Goal: Navigation & Orientation: Find specific page/section

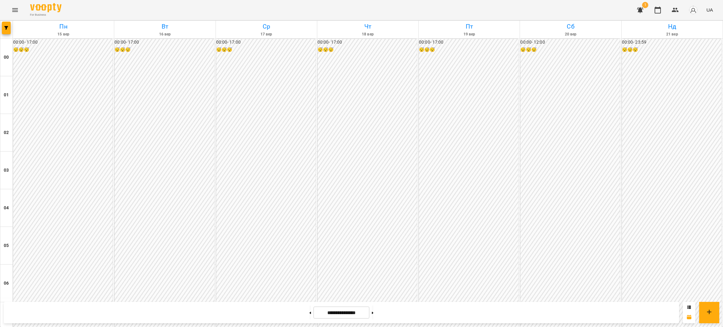
scroll to position [612, 0]
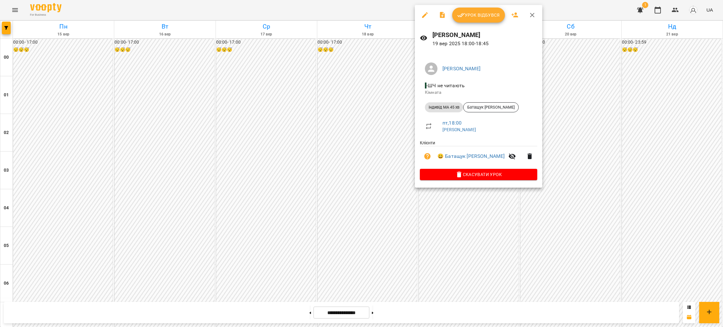
click at [619, 147] on div at bounding box center [361, 163] width 723 height 327
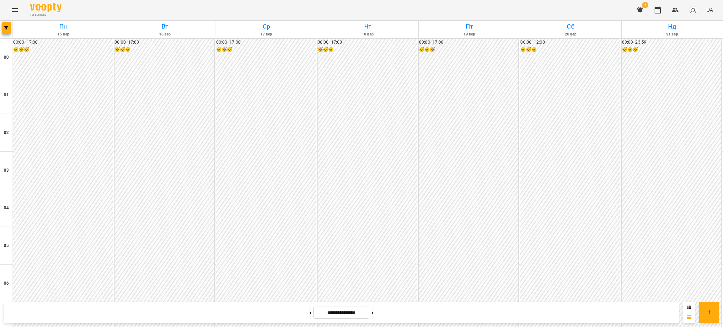
scroll to position [423, 0]
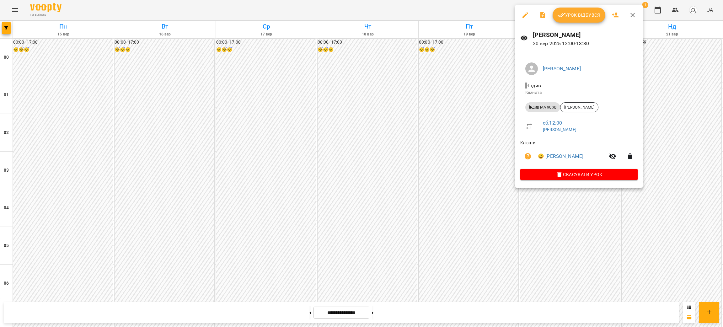
click at [662, 137] on div at bounding box center [361, 163] width 723 height 327
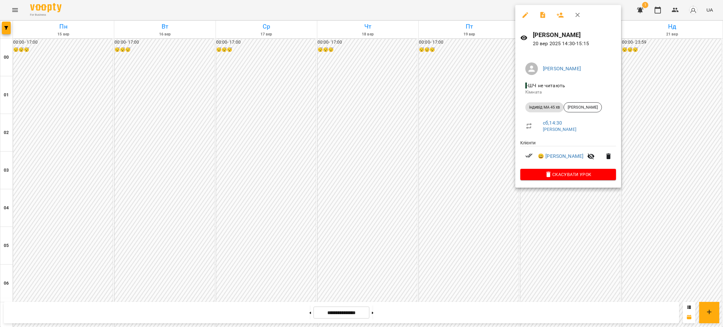
click at [649, 165] on div at bounding box center [361, 163] width 723 height 327
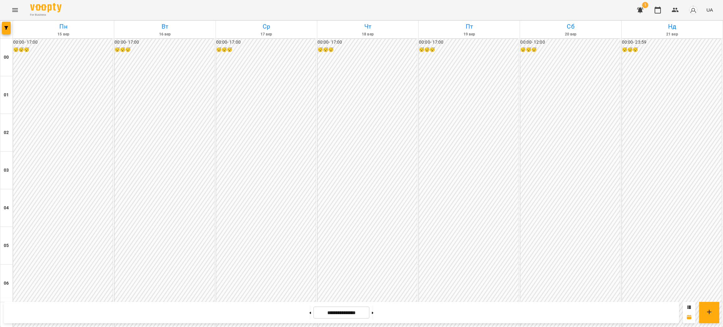
scroll to position [565, 0]
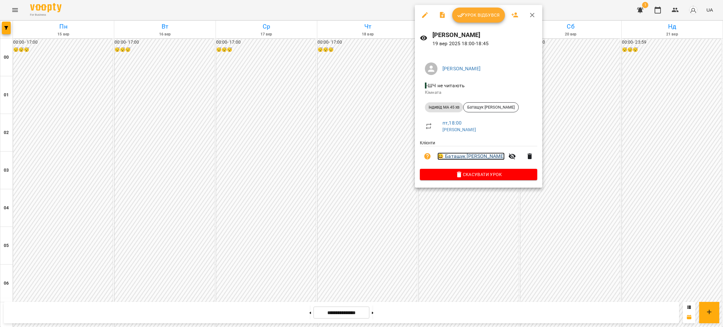
click at [475, 157] on link "😀 Батащук [PERSON_NAME]" at bounding box center [470, 157] width 67 height 8
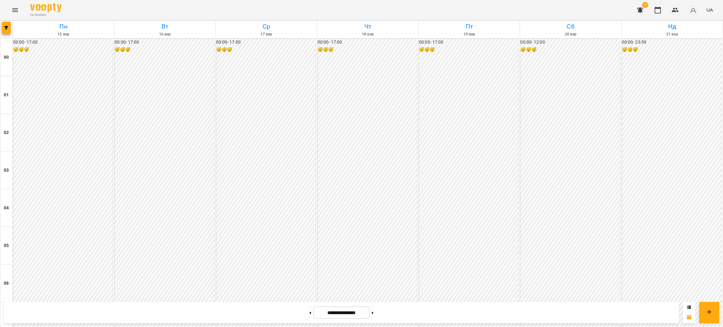
scroll to position [565, 0]
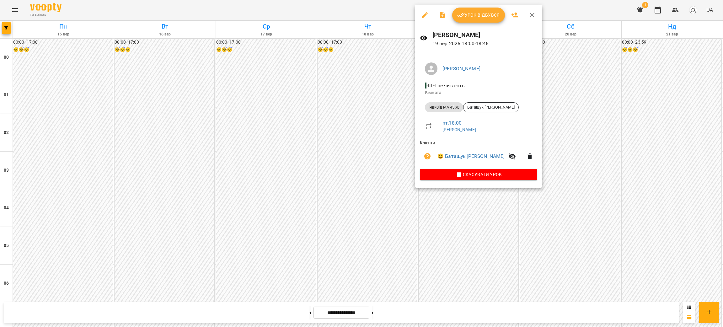
click at [680, 129] on div at bounding box center [361, 163] width 723 height 327
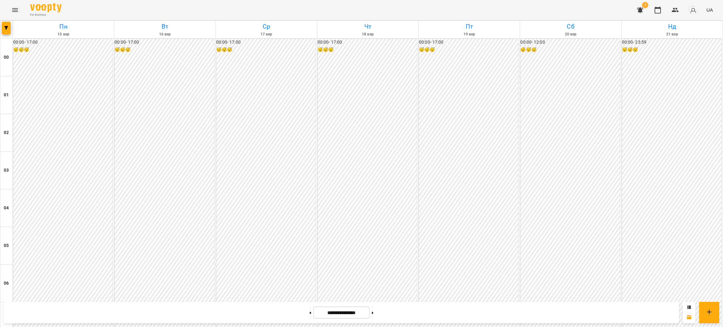
scroll to position [470, 0]
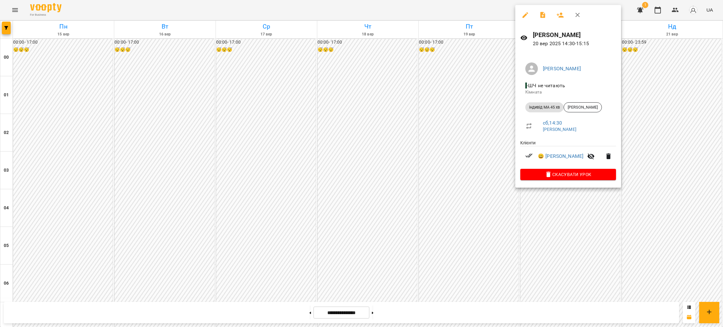
click at [636, 133] on div at bounding box center [361, 163] width 723 height 327
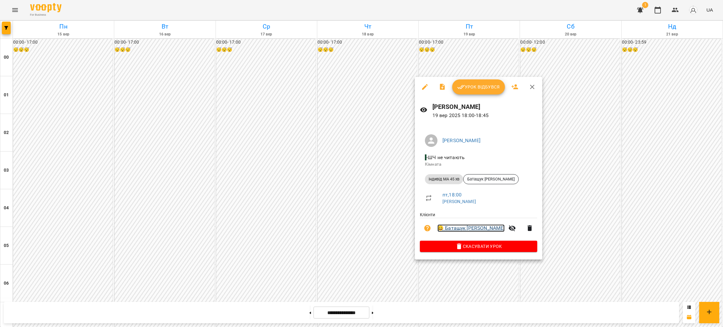
click at [458, 227] on link "😀 Батащук [PERSON_NAME]" at bounding box center [470, 228] width 67 height 8
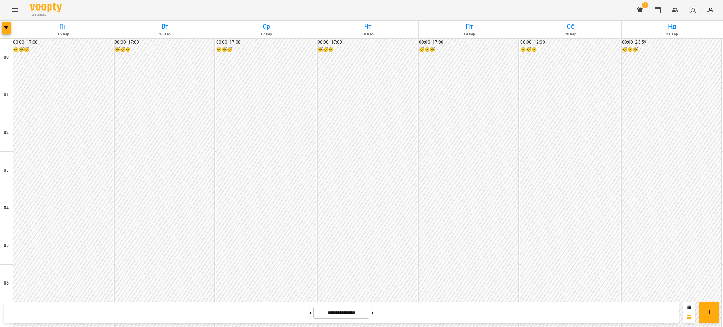
scroll to position [377, 0]
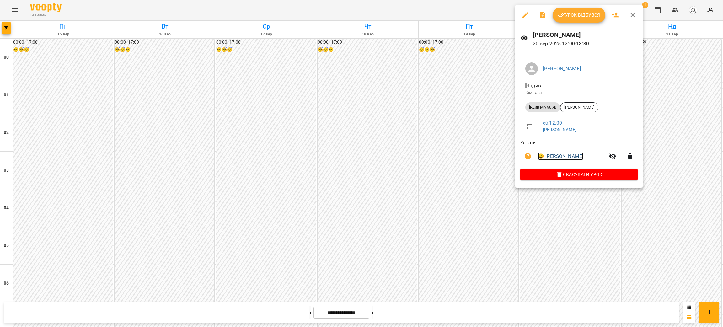
click at [564, 156] on link "😀 [PERSON_NAME]" at bounding box center [561, 157] width 46 height 8
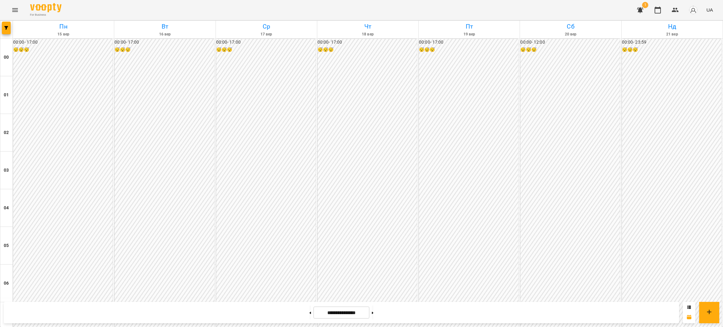
click at [13, 12] on icon "Menu" at bounding box center [15, 10] width 8 height 8
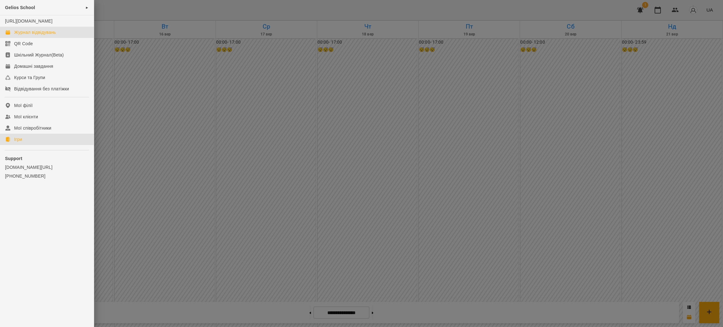
click at [14, 142] on div "Ігри" at bounding box center [18, 139] width 8 height 6
